Goal: Task Accomplishment & Management: Use online tool/utility

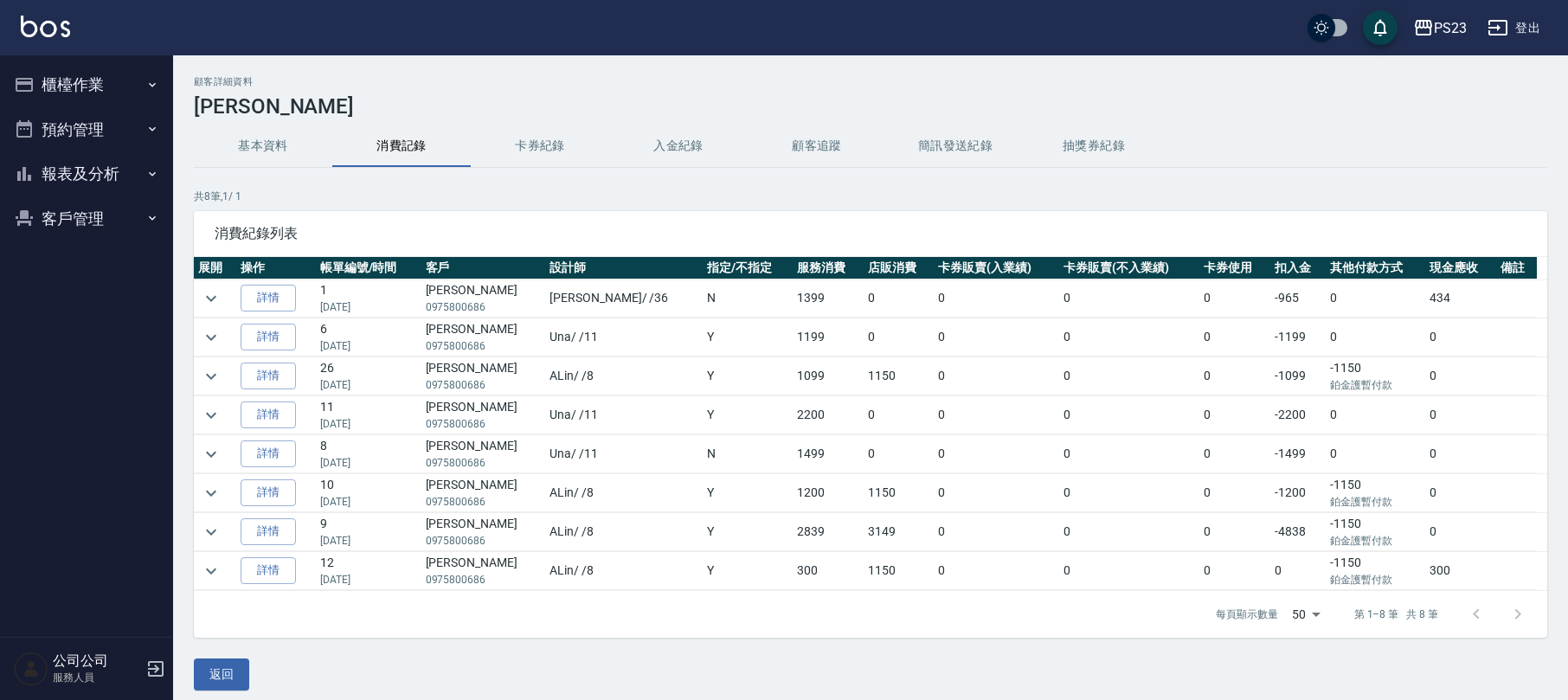
click at [53, 207] on button "客戶管理" at bounding box center [86, 219] width 160 height 45
click at [86, 170] on button "報表及分析" at bounding box center [86, 174] width 160 height 45
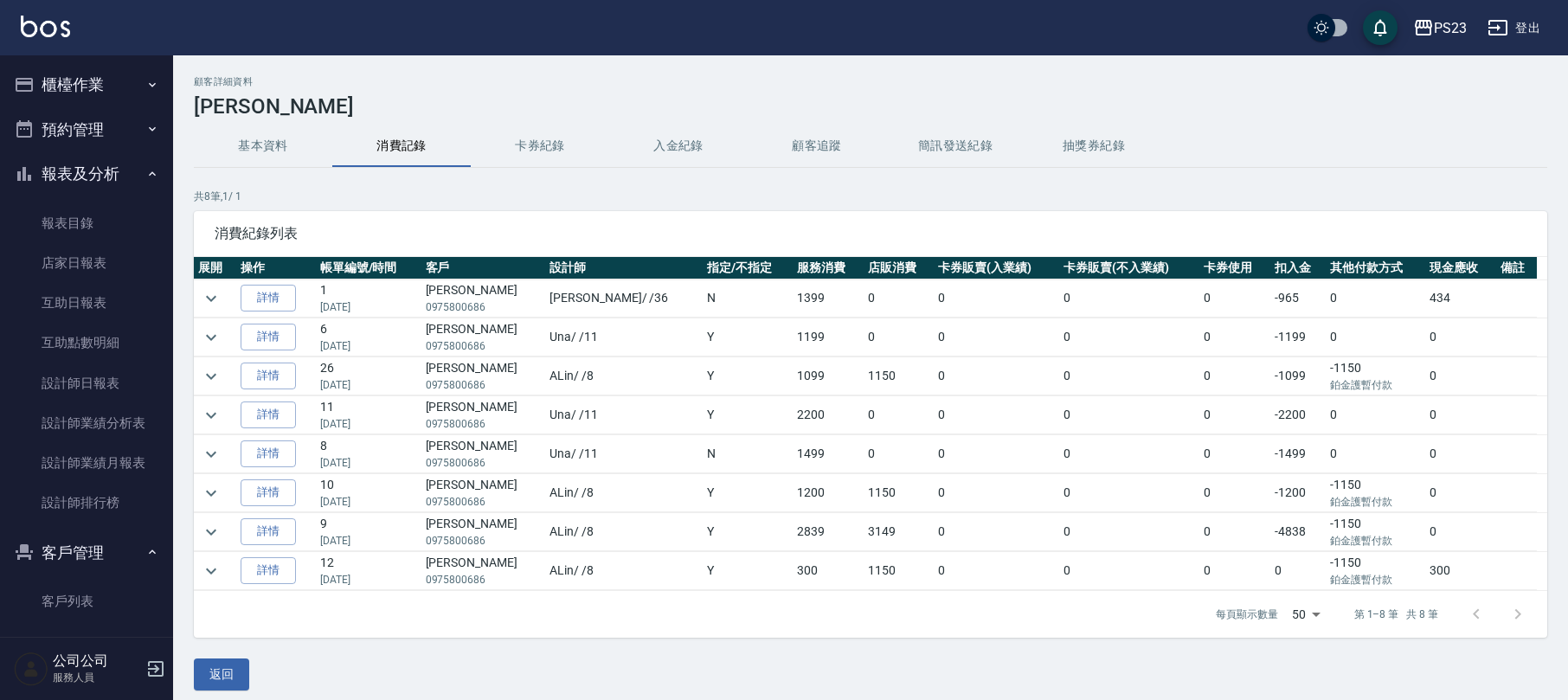
click at [102, 91] on button "櫃檯作業" at bounding box center [86, 85] width 160 height 45
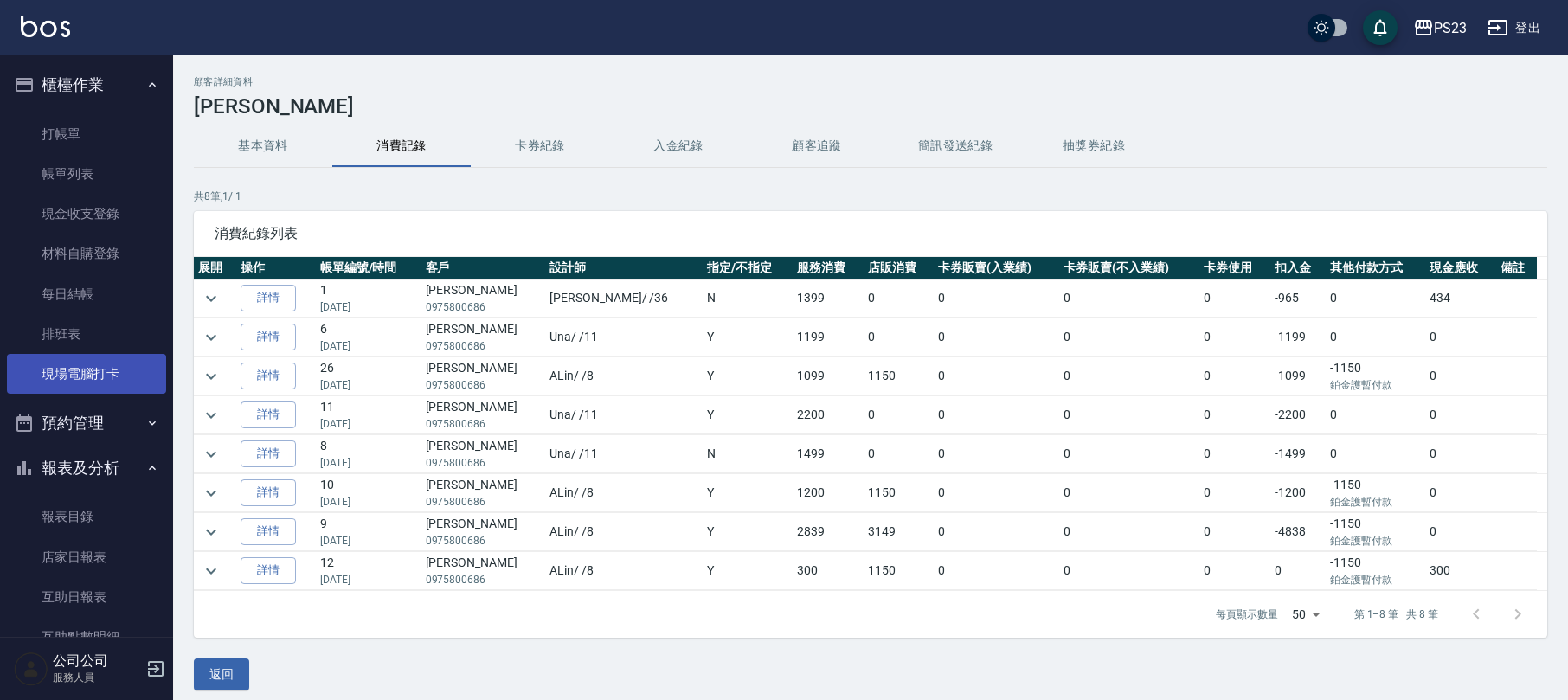
click at [85, 358] on link "現場電腦打卡" at bounding box center [86, 374] width 160 height 40
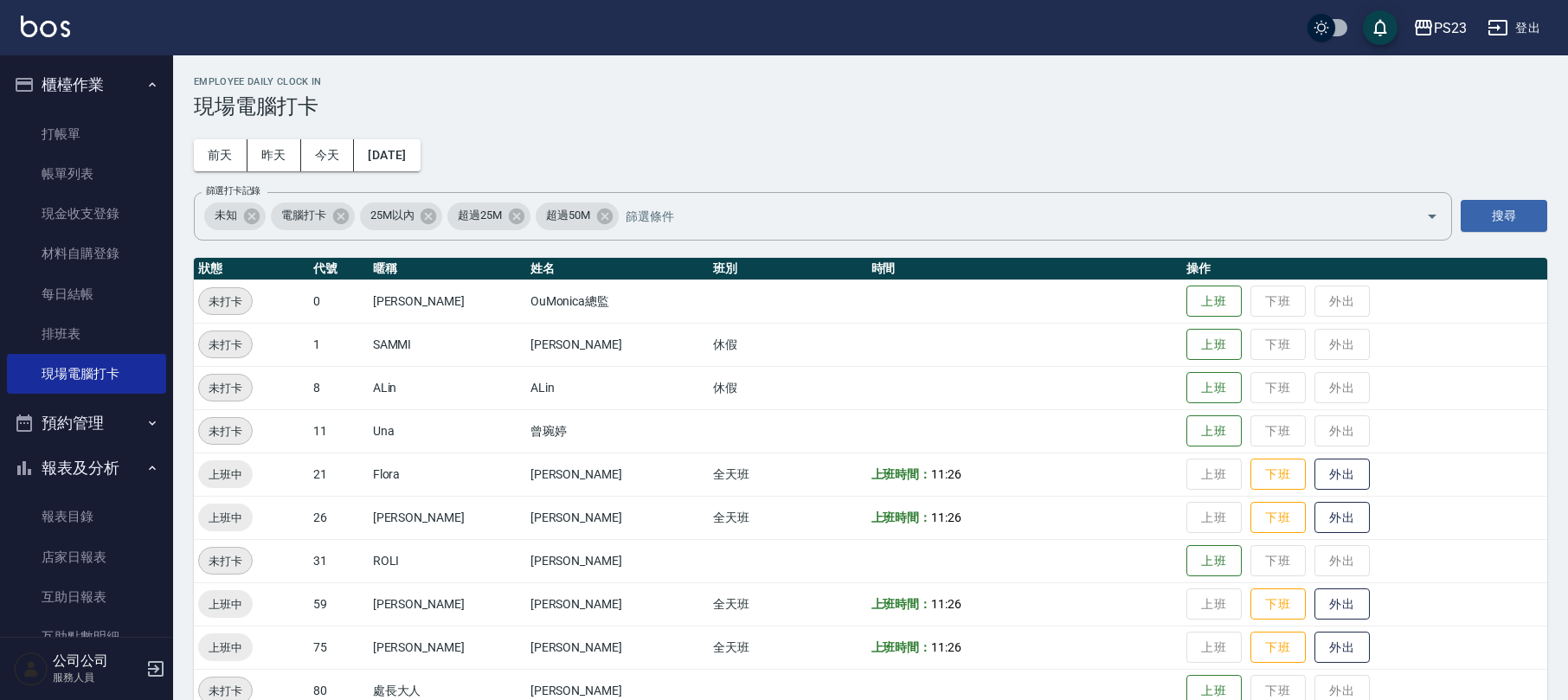
scroll to position [76, 0]
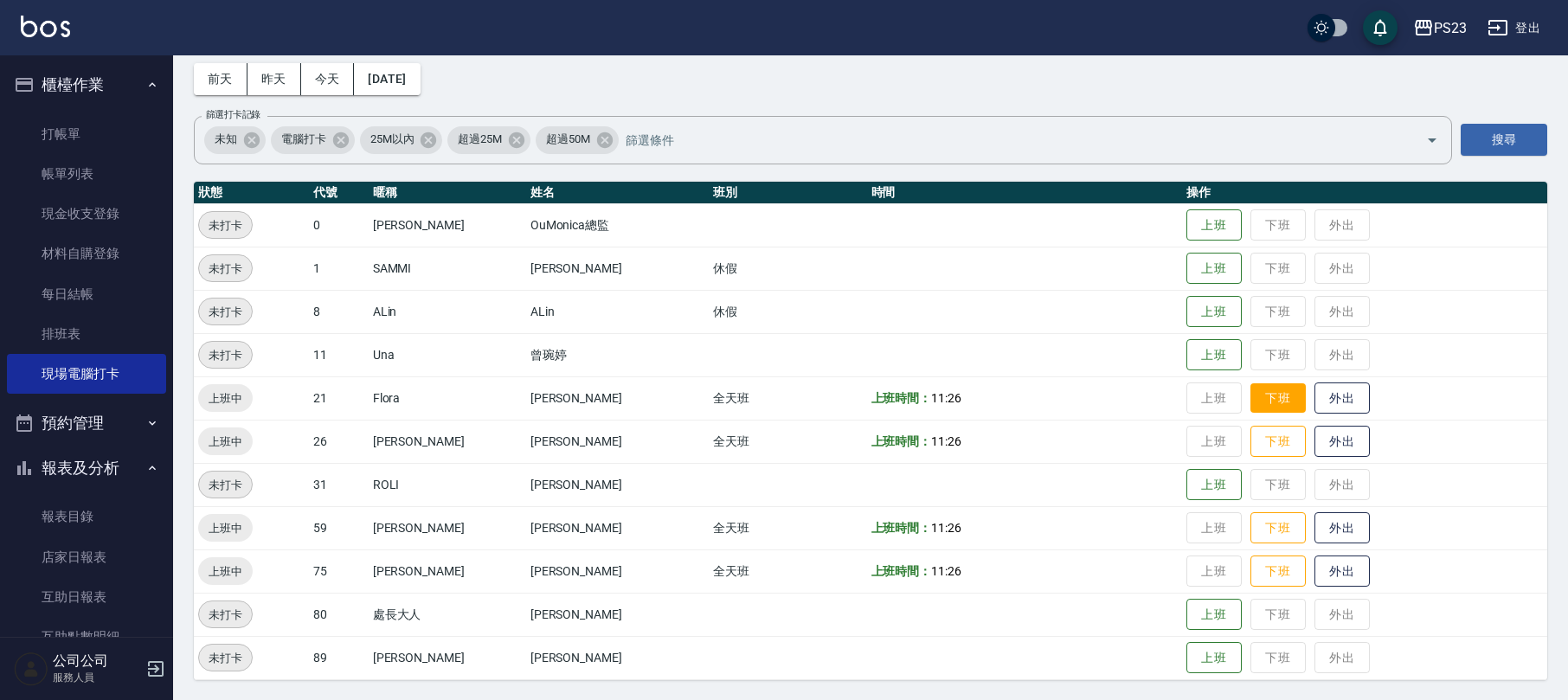
click at [1262, 405] on button "下班" at bounding box center [1279, 398] width 56 height 31
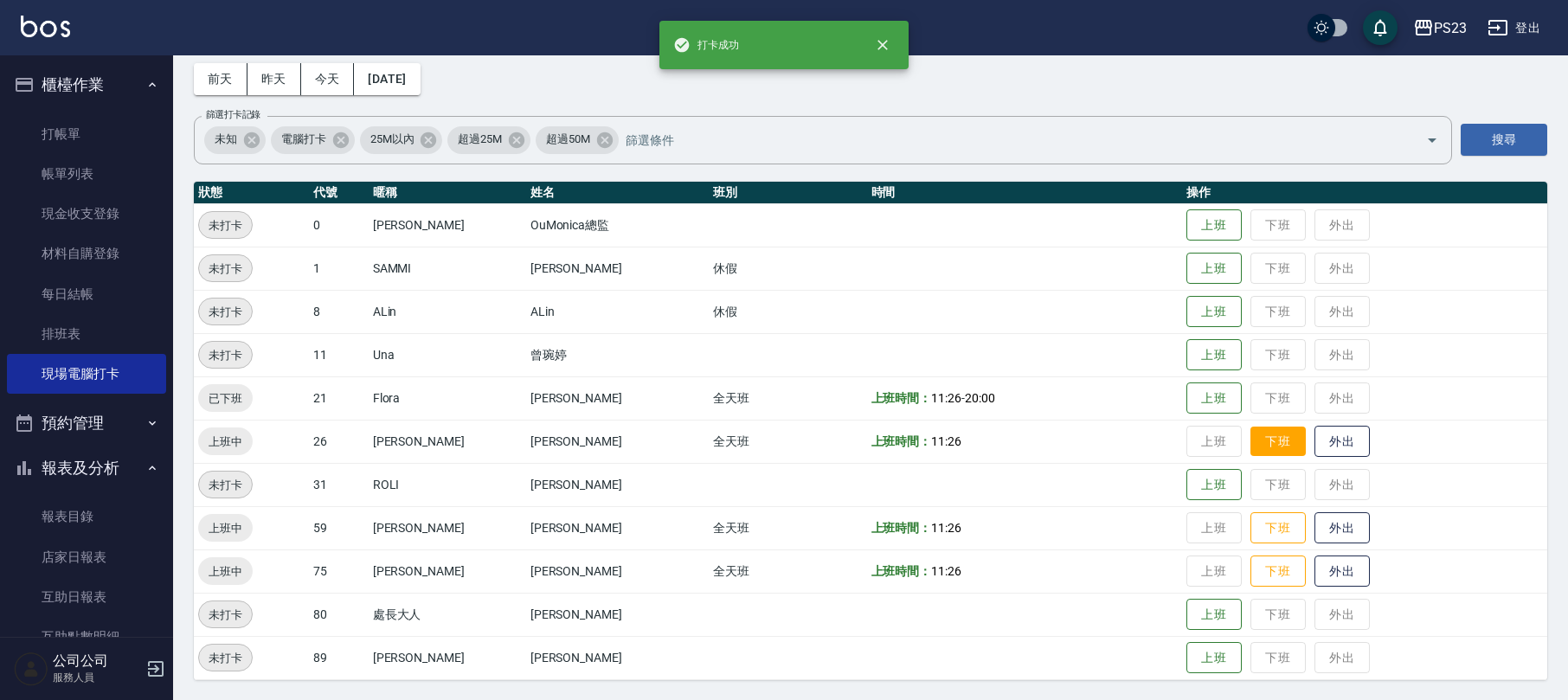
click at [1251, 441] on button "下班" at bounding box center [1279, 441] width 56 height 31
click at [1251, 518] on button "下班" at bounding box center [1279, 528] width 56 height 31
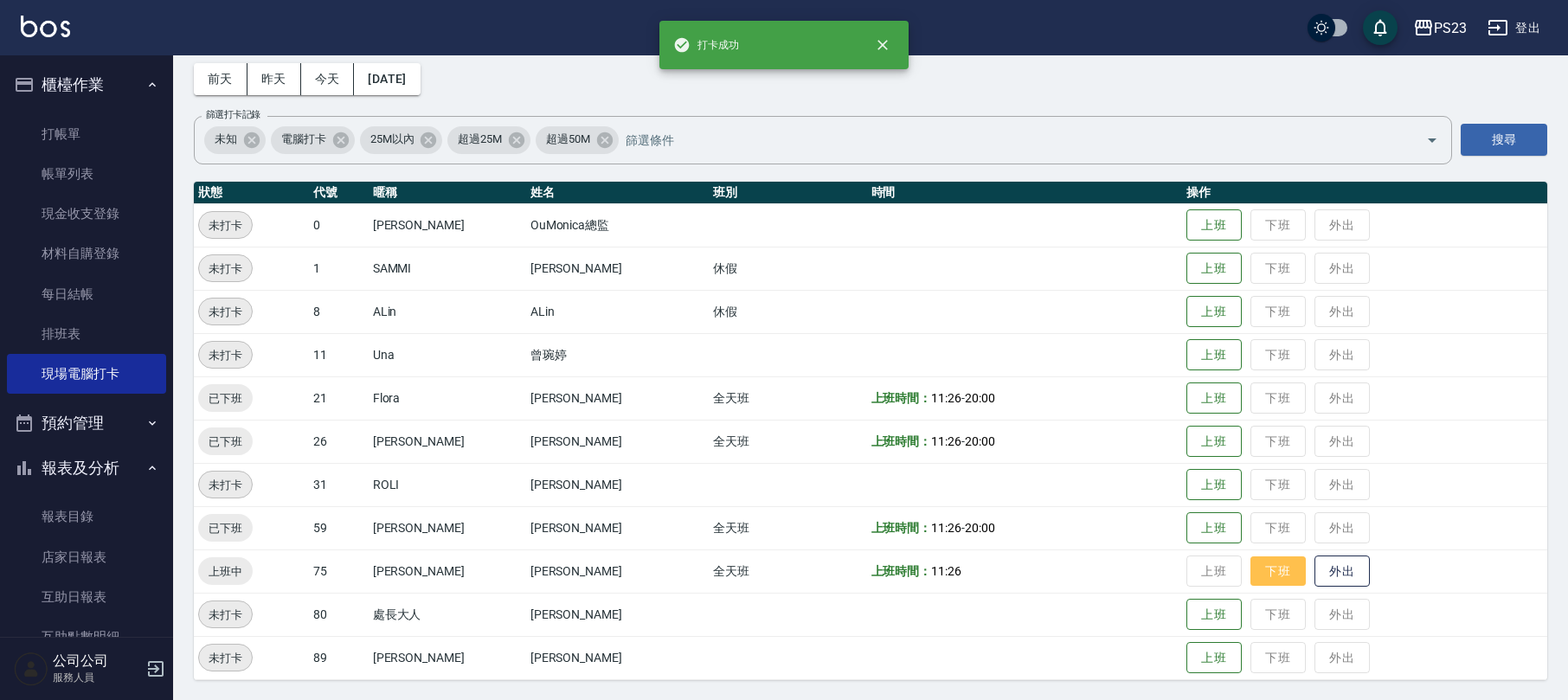
click at [1258, 564] on button "下班" at bounding box center [1279, 571] width 56 height 31
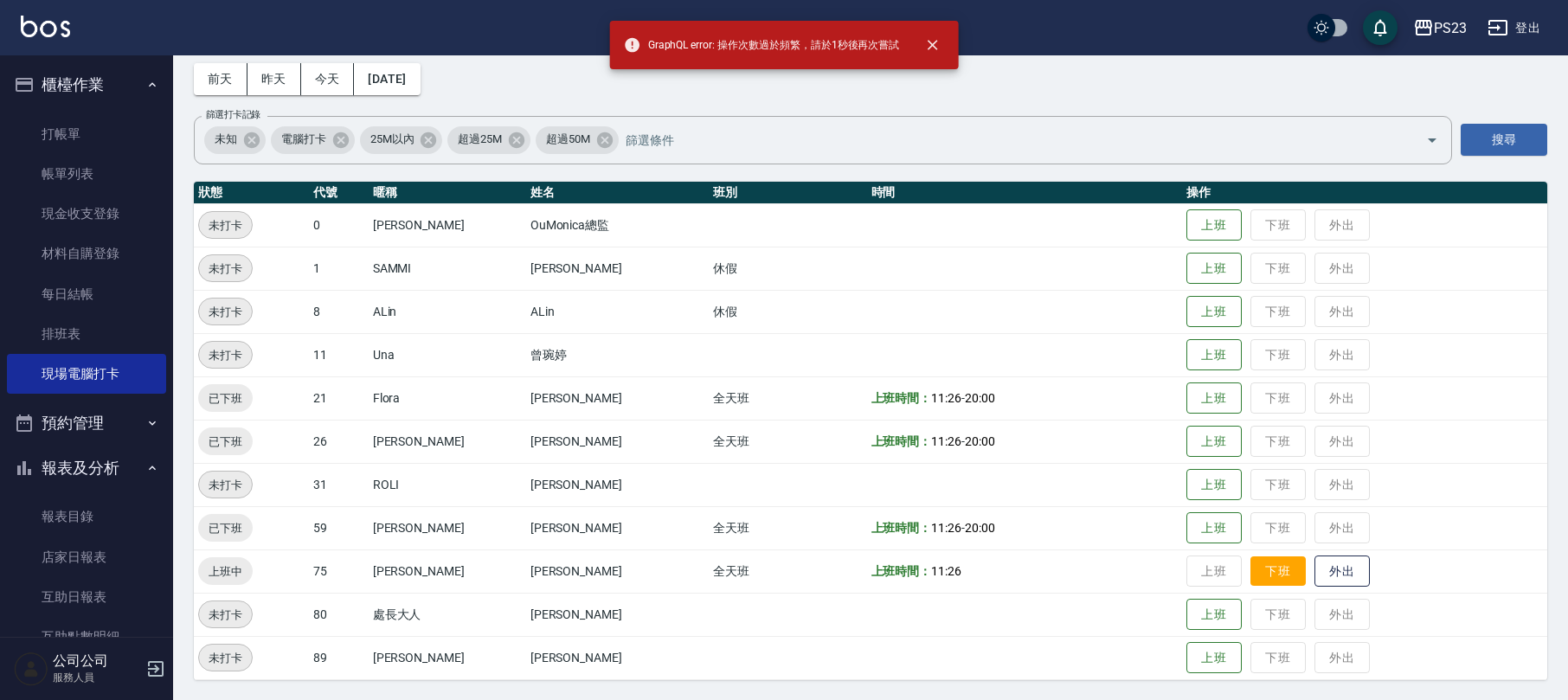
click at [1261, 573] on button "下班" at bounding box center [1279, 571] width 56 height 31
